Goal: Task Accomplishment & Management: Manage account settings

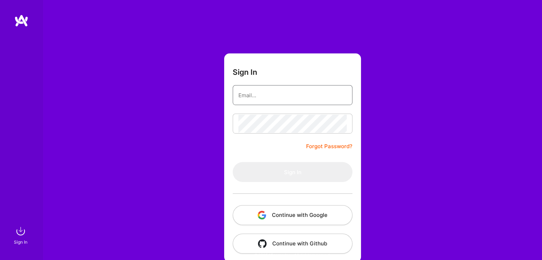
click at [269, 89] on input "email" at bounding box center [293, 95] width 108 height 18
type input "[PERSON_NAME][EMAIL_ADDRESS][DOMAIN_NAME]"
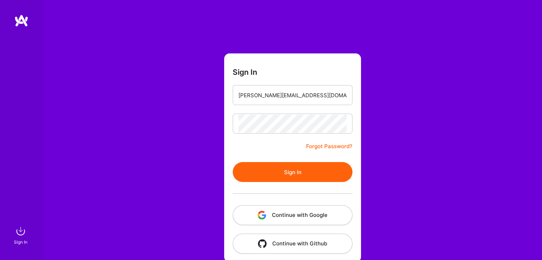
click at [305, 173] on button "Sign In" at bounding box center [293, 172] width 120 height 20
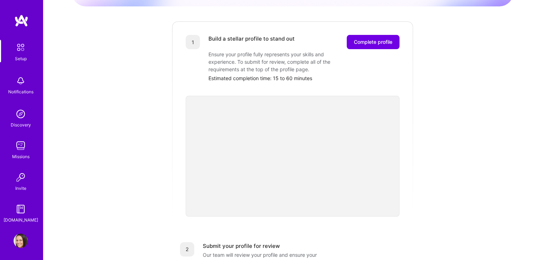
scroll to position [32, 0]
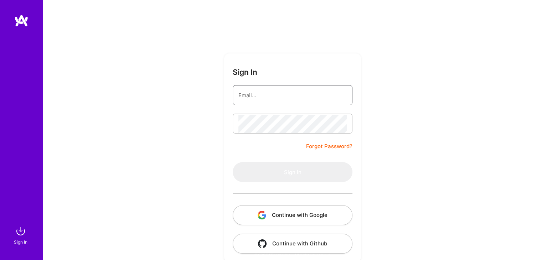
type input "[PERSON_NAME][EMAIL_ADDRESS][DOMAIN_NAME]"
click at [265, 97] on input "[PERSON_NAME][EMAIL_ADDRESS][DOMAIN_NAME]" at bounding box center [293, 95] width 108 height 18
